Goal: Navigation & Orientation: Find specific page/section

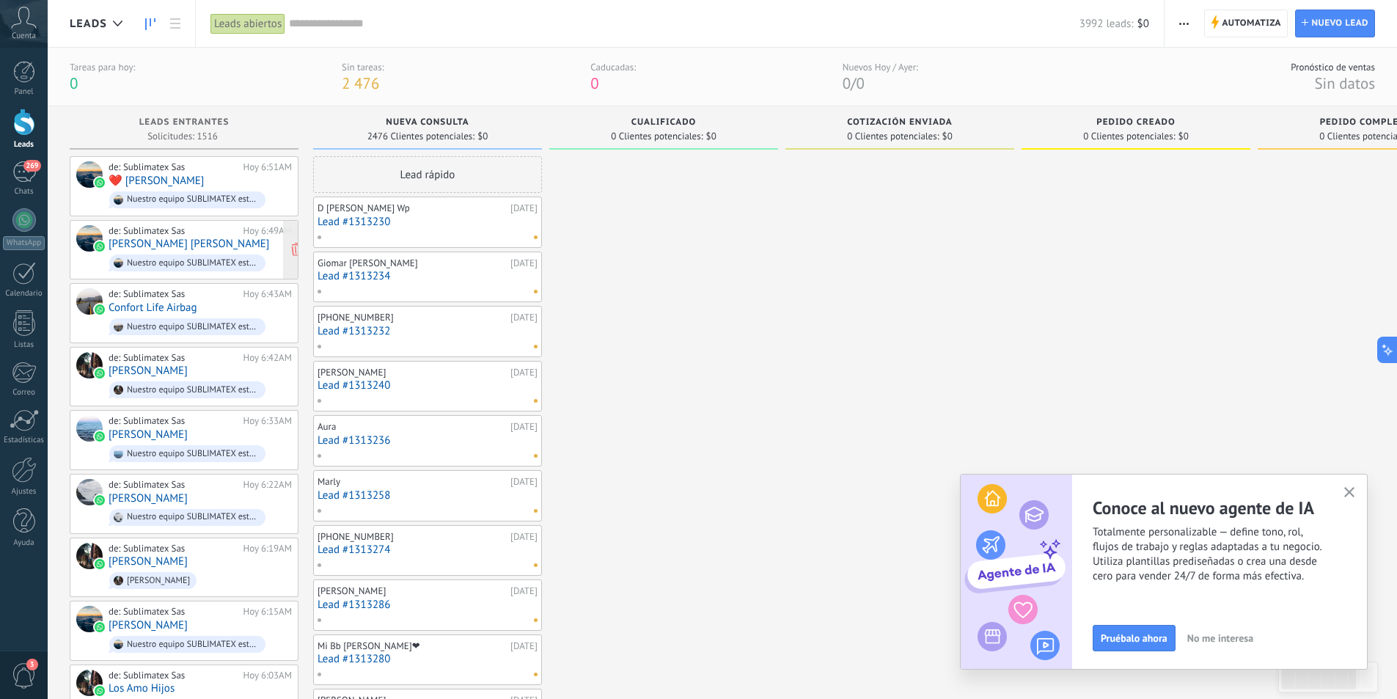
click at [199, 262] on div "Nuestro equipo SUBLIMATEX está recargando energías 🔋 para brindarte el mejor se…" at bounding box center [193, 263] width 132 height 10
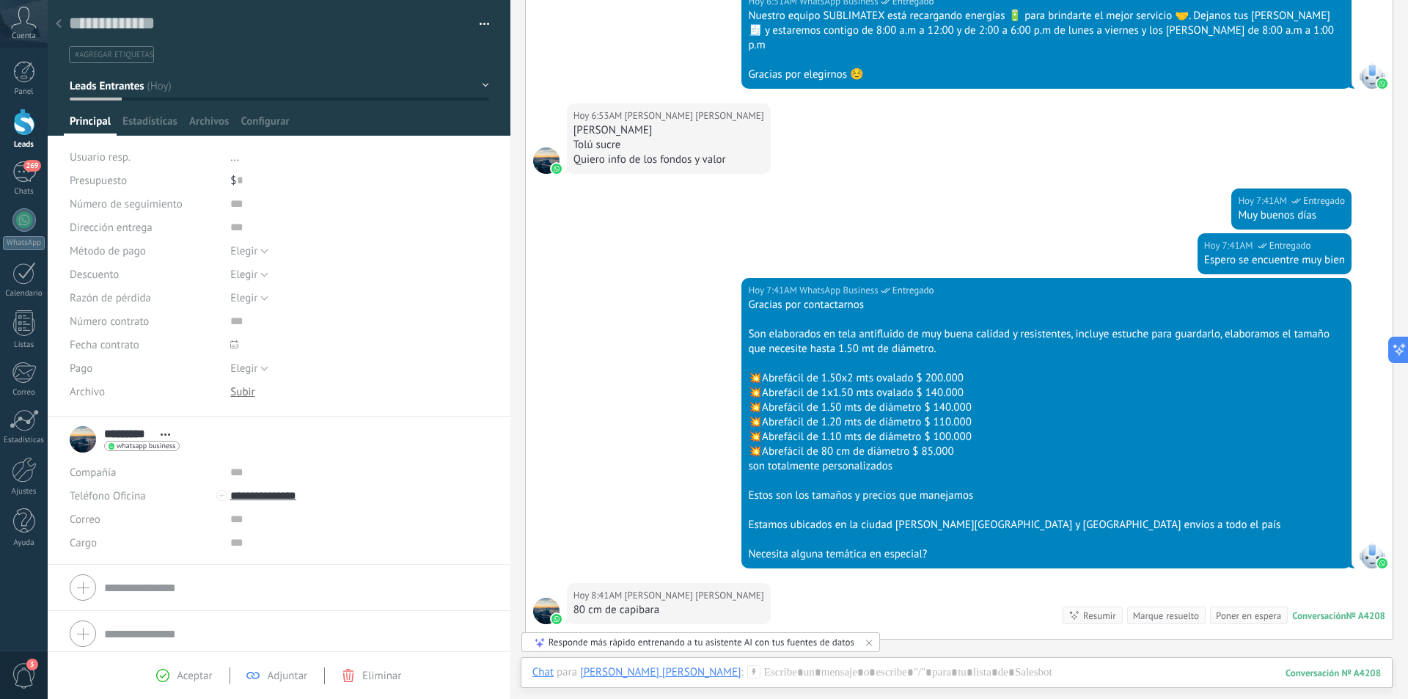
scroll to position [549, 0]
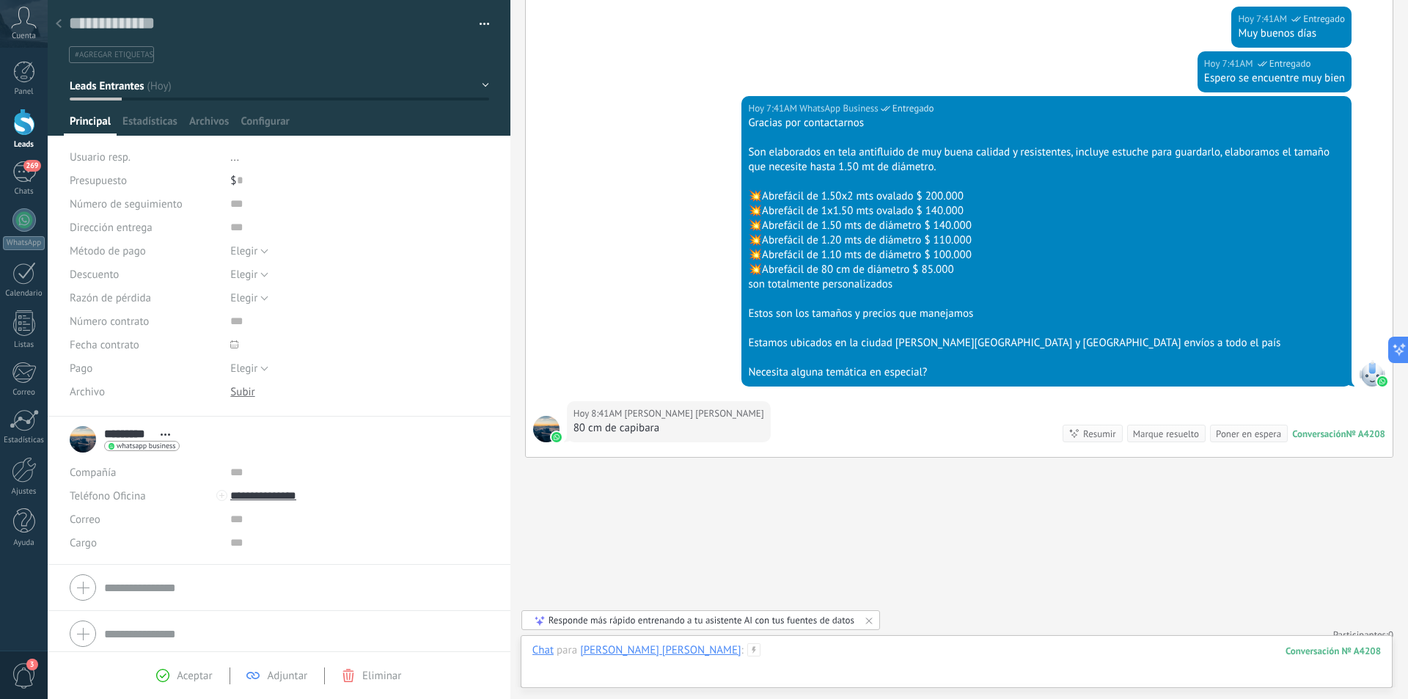
click at [615, 672] on div at bounding box center [956, 665] width 848 height 44
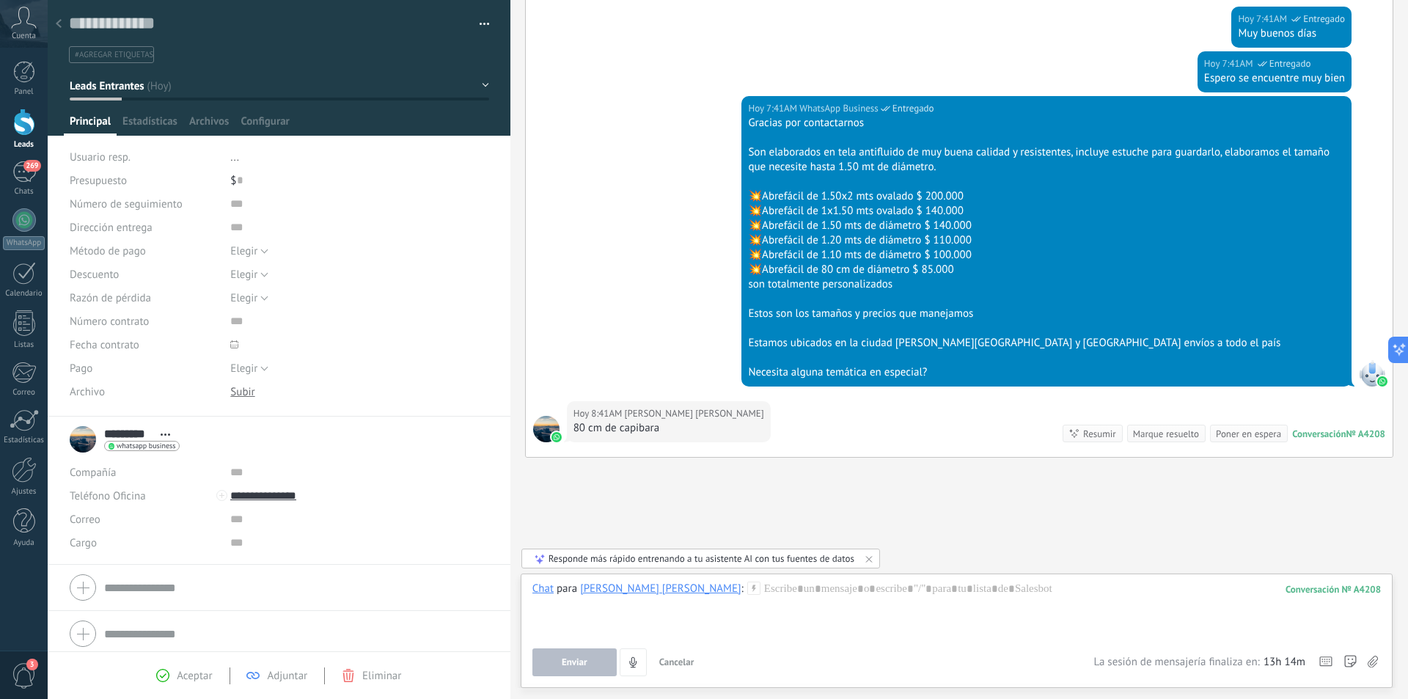
click at [56, 29] on div at bounding box center [58, 24] width 21 height 29
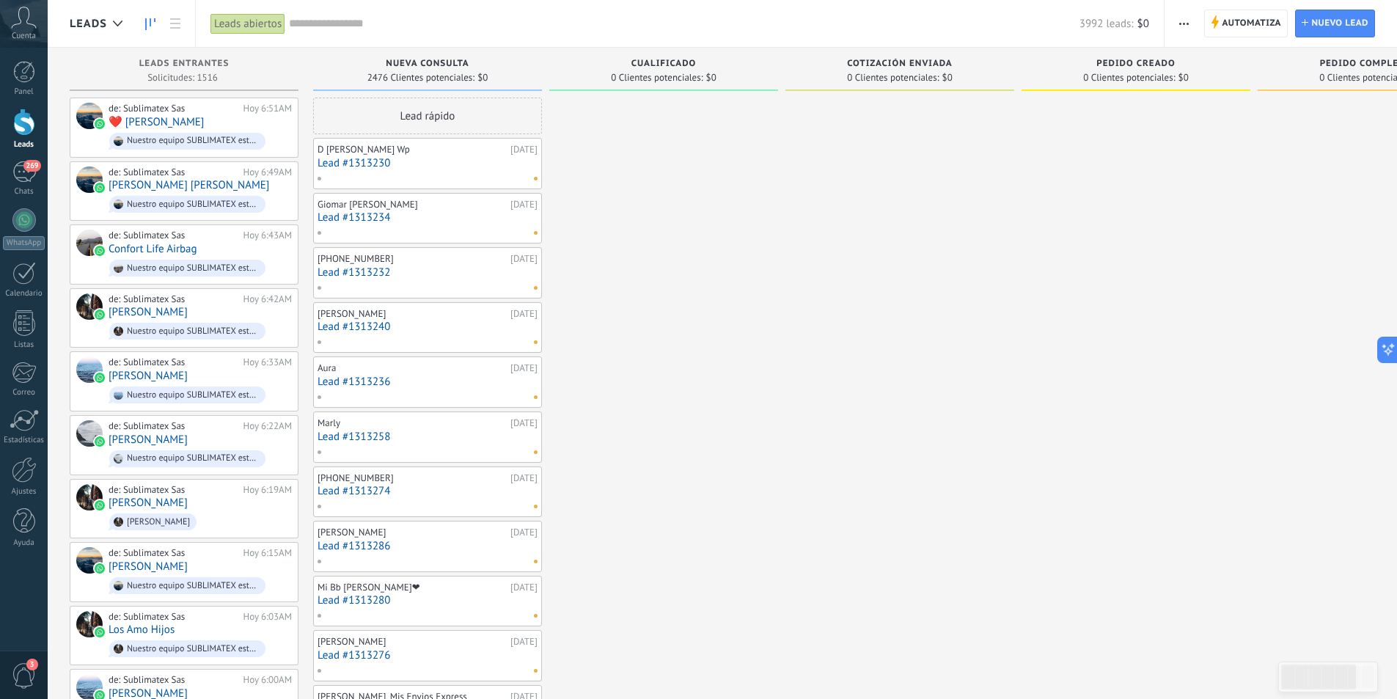
click at [24, 126] on div at bounding box center [24, 122] width 22 height 27
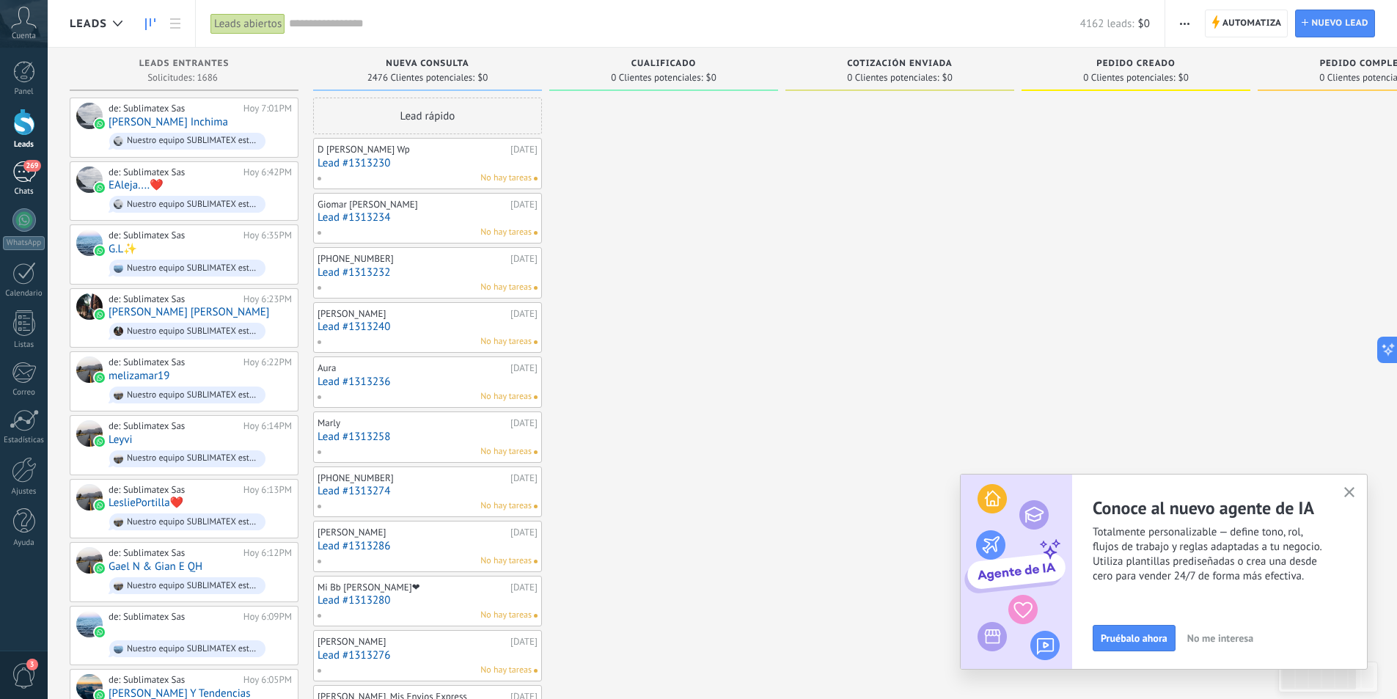
click at [26, 177] on div "269" at bounding box center [23, 171] width 23 height 21
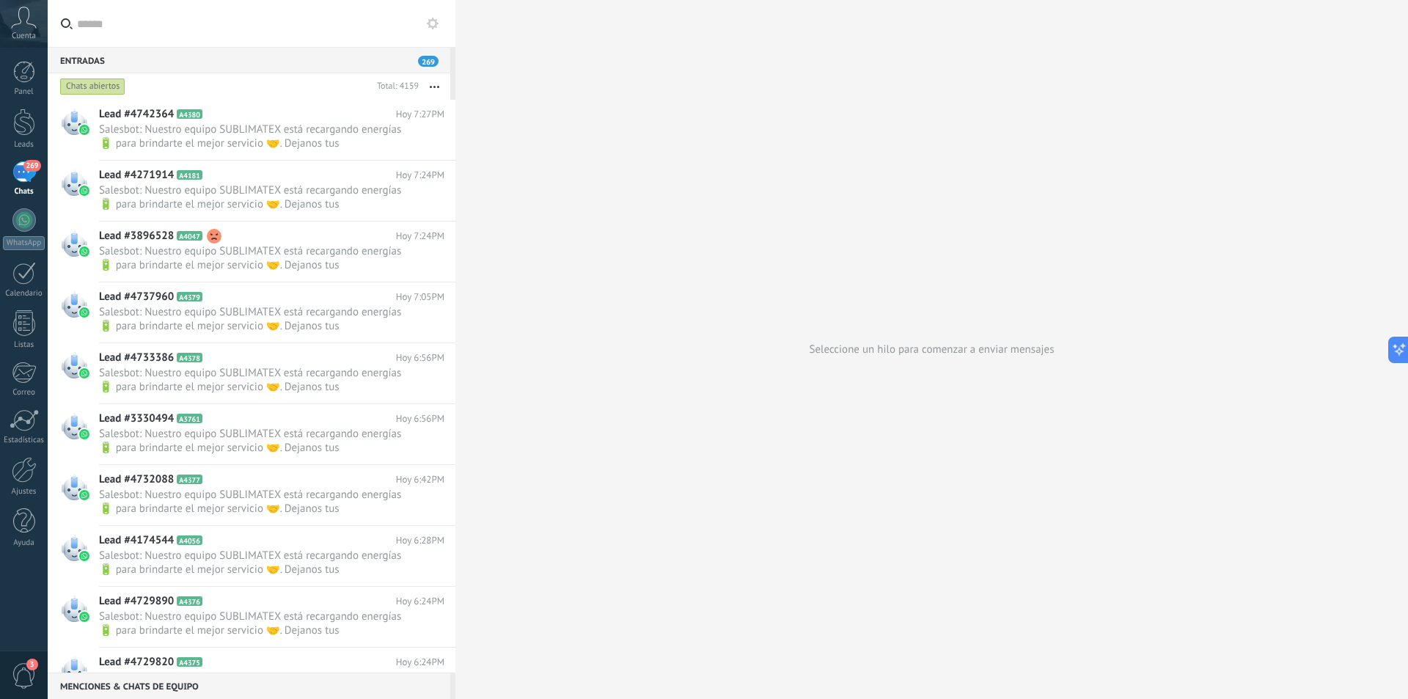
click at [439, 85] on button "button" at bounding box center [435, 86] width 32 height 26
click at [437, 84] on button "button" at bounding box center [435, 86] width 32 height 26
